Goal: Task Accomplishment & Management: Use online tool/utility

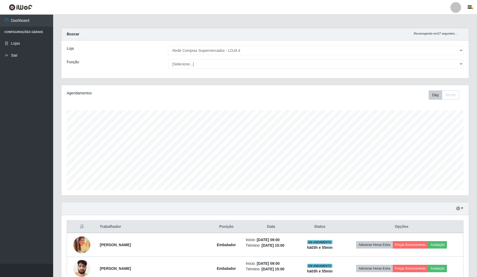
select select "159"
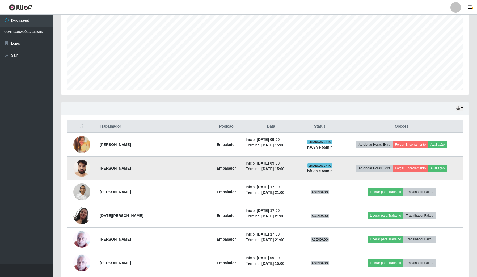
scroll to position [100, 0]
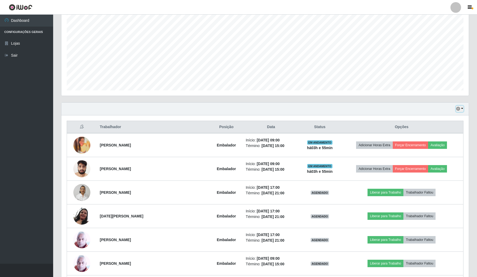
click at [459, 107] on button "button" at bounding box center [459, 109] width 7 height 6
click at [434, 120] on button "Hoje" at bounding box center [442, 118] width 42 height 11
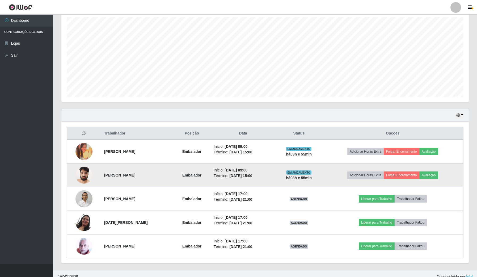
scroll to position [100, 0]
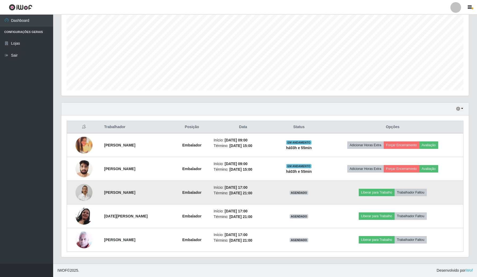
click at [88, 186] on img at bounding box center [83, 192] width 17 height 23
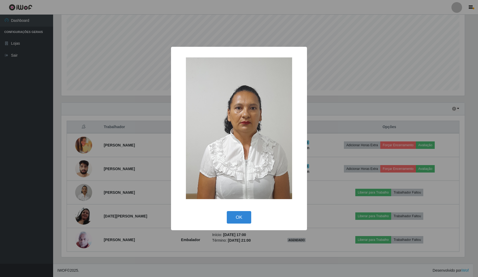
click at [82, 198] on div "× OK Cancel" at bounding box center [239, 138] width 478 height 277
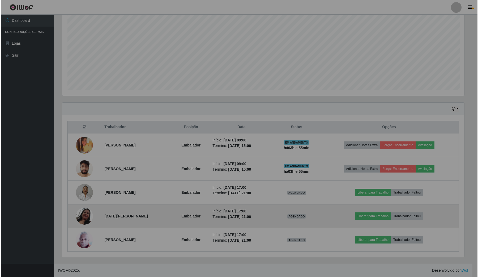
scroll to position [110, 407]
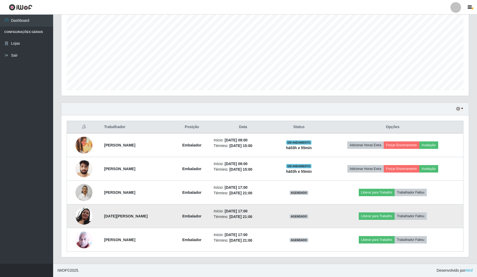
click at [85, 214] on img at bounding box center [83, 215] width 17 height 17
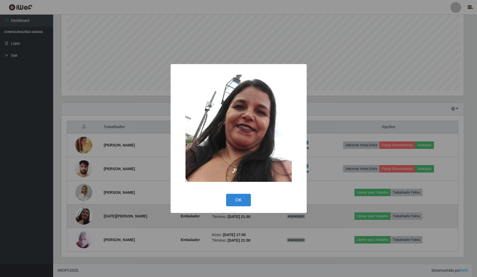
scroll to position [110, 403]
click at [85, 214] on div "× OK Cancel" at bounding box center [239, 138] width 478 height 277
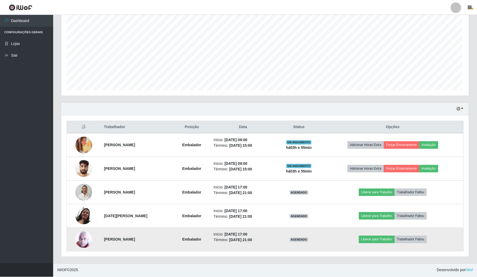
scroll to position [110, 407]
click at [88, 240] on img at bounding box center [83, 239] width 17 height 17
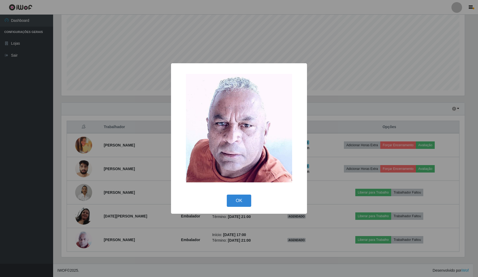
drag, startPoint x: 88, startPoint y: 240, endPoint x: 84, endPoint y: 236, distance: 5.3
click at [87, 240] on div "× OK Cancel" at bounding box center [239, 138] width 478 height 277
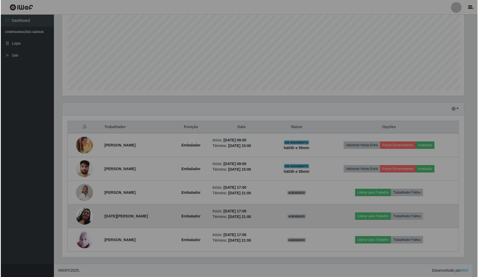
scroll to position [110, 407]
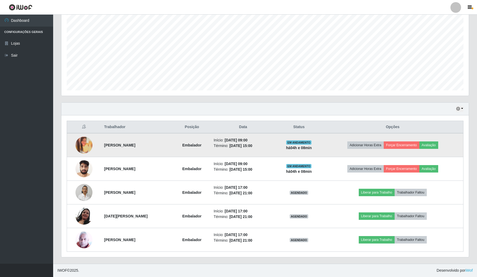
click at [84, 146] on img at bounding box center [83, 145] width 17 height 17
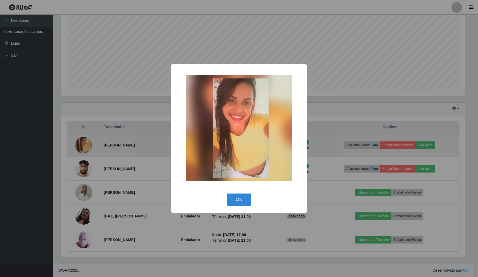
click at [84, 146] on div "× OK Cancel" at bounding box center [239, 138] width 478 height 277
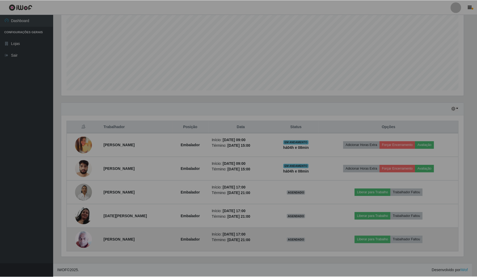
scroll to position [110, 407]
